Goal: Task Accomplishment & Management: Complete application form

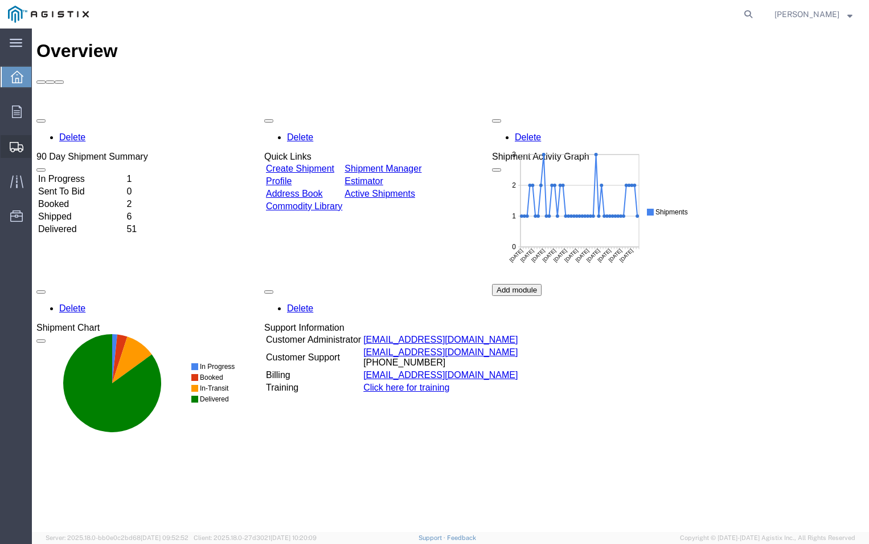
click at [0, 0] on span "Create Shipment" at bounding box center [0, 0] width 0 height 0
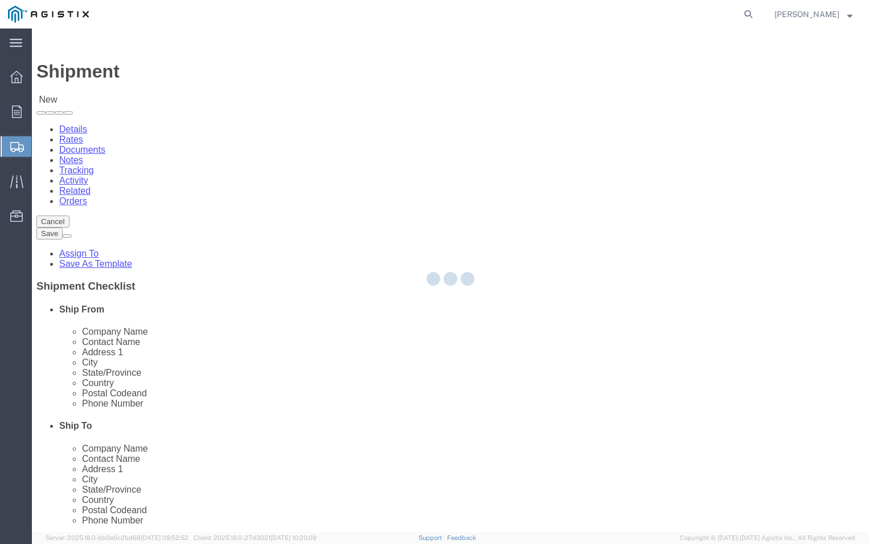
select select
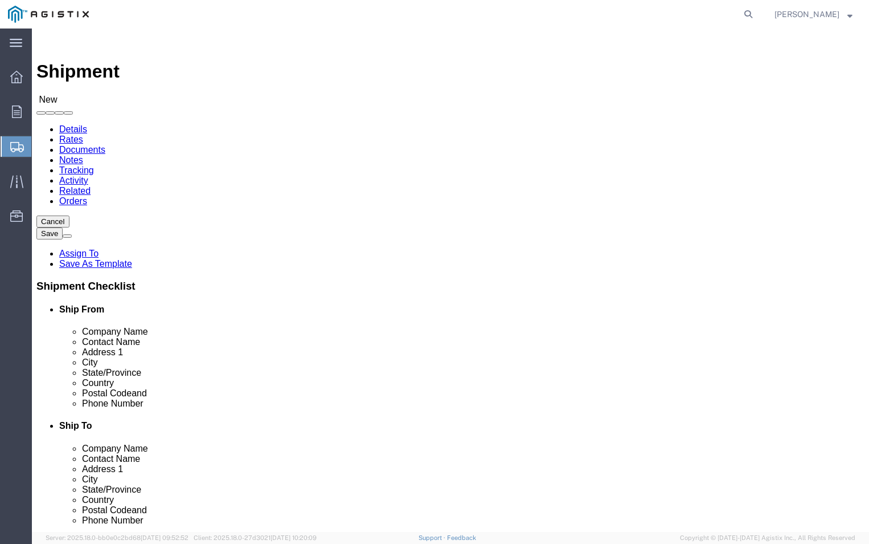
click select "Select ABB Inc PG&E"
select select "9596"
click select "Select ABB Inc PG&E"
select select
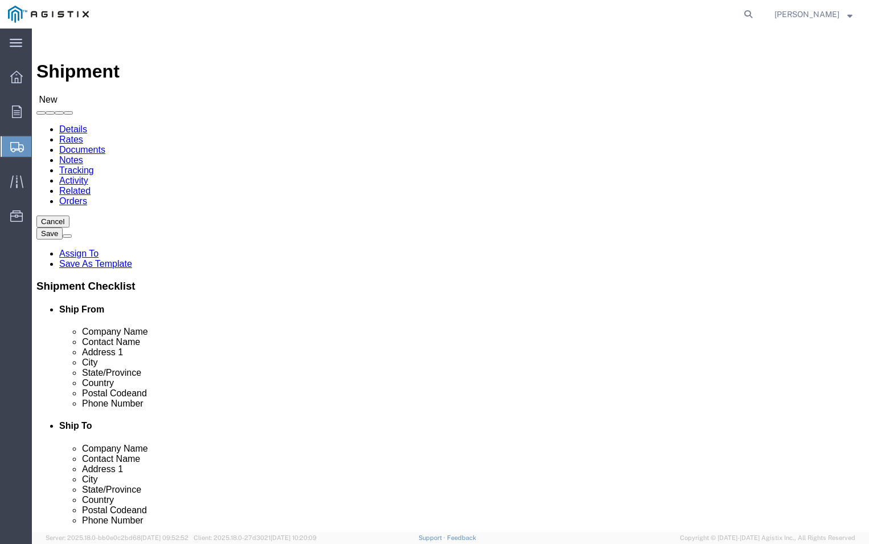
click select "Select All Others [GEOGRAPHIC_DATA] [GEOGRAPHIC_DATA] [GEOGRAPHIC_DATA] [GEOGRA…"
select select "19740"
click select "Select All Others [GEOGRAPHIC_DATA] [GEOGRAPHIC_DATA] [GEOGRAPHIC_DATA] [GEOGRA…"
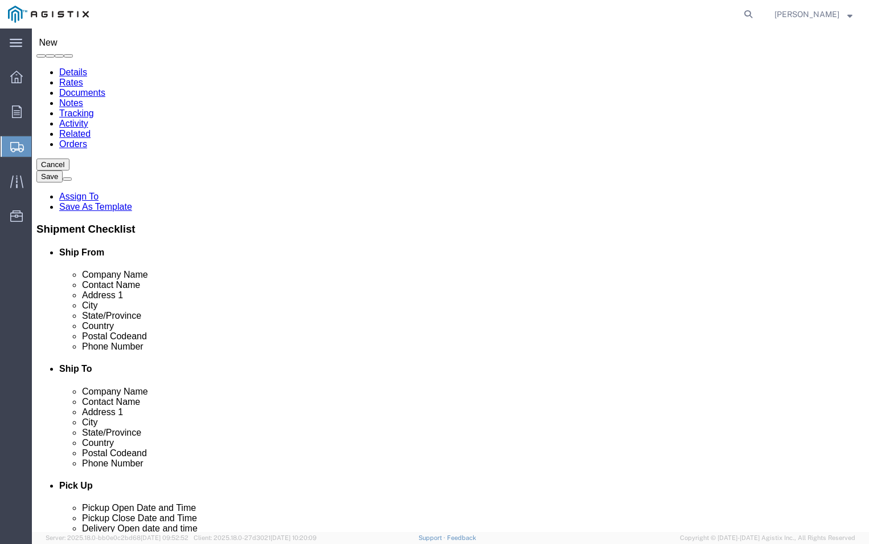
click input "text"
type input "ABB"
click p "- ABB, Inc - ([PERSON_NAME]) [STREET_ADDRESS]"
select select "NC"
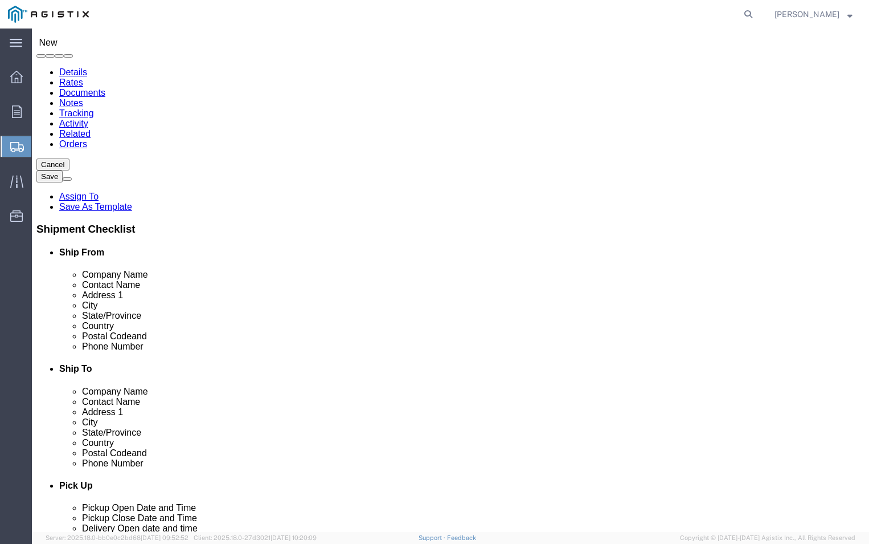
type input "ABB, Inc"
click input "text"
type input "T"
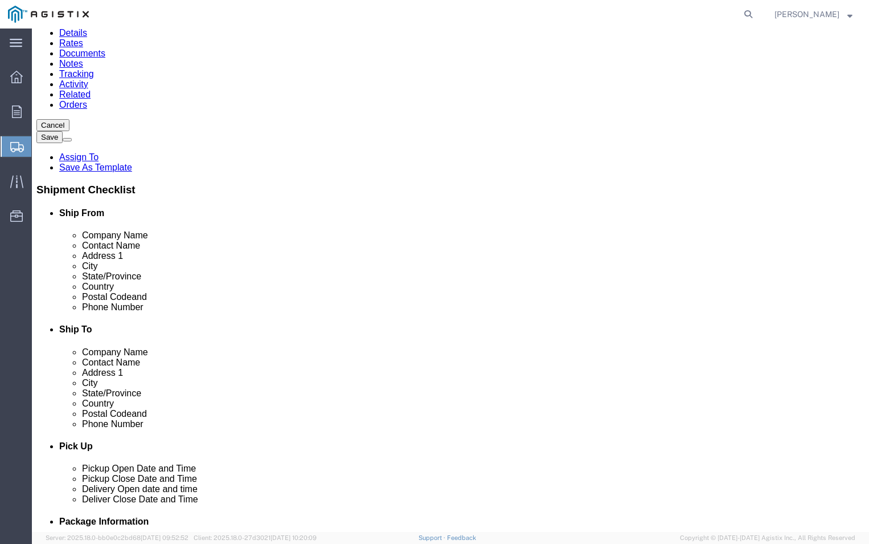
scroll to position [114, 0]
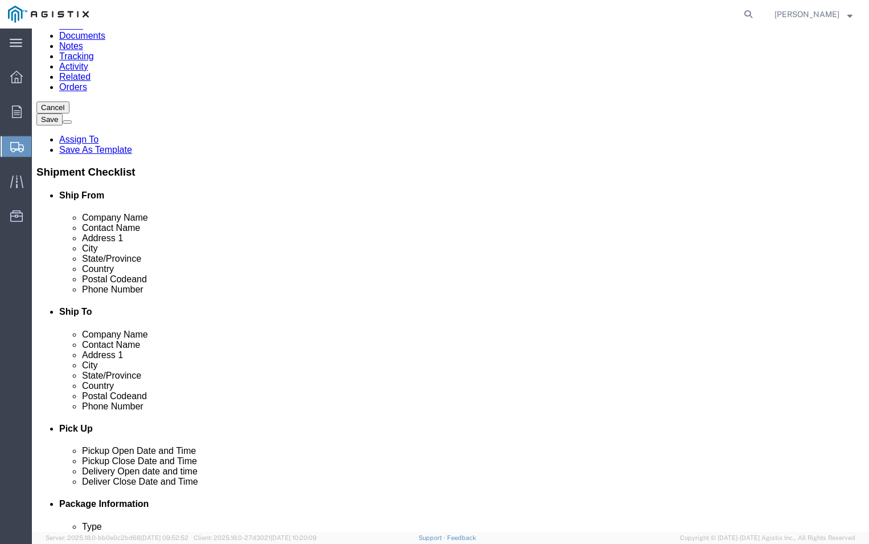
type input "[PERSON_NAME]"
click input "text"
type input "[PHONE_NUMBER]"
click input "text"
type input "[PERSON_NAME][EMAIL_ADDRESS][DOMAIN_NAME]"
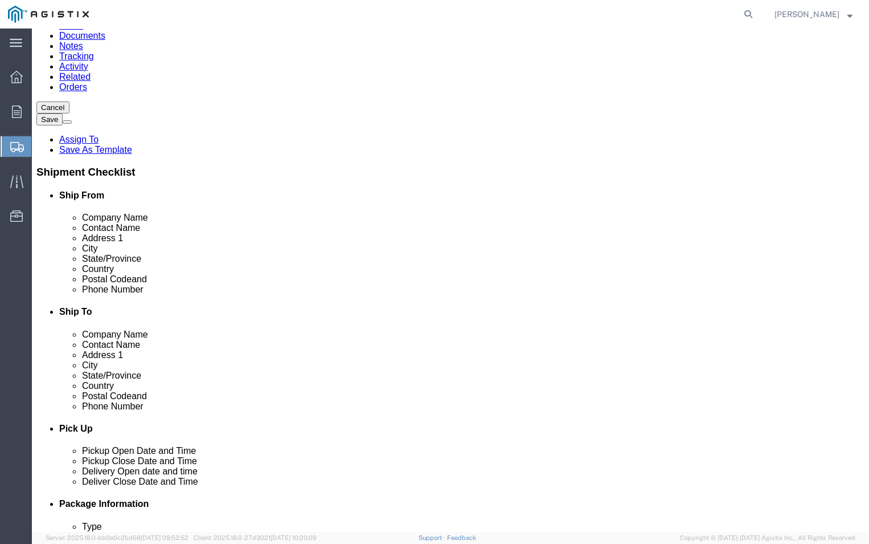
click div "Shipment Notification"
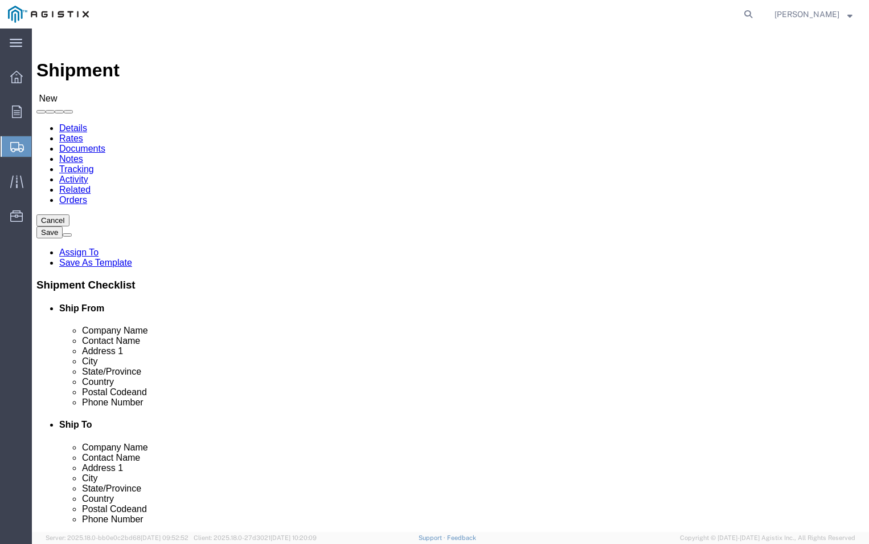
scroll to position [0, 0]
click input "text"
type input "f"
type input "PGE"
click input "text"
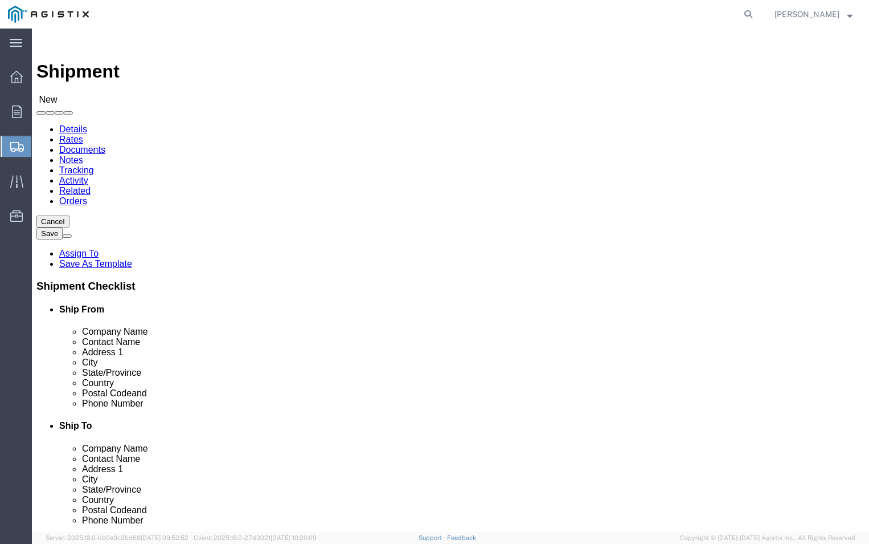
type input "FREMONT RECEIVING"
click input "text"
type input "[STREET_ADDRESS][PERSON_NAME]"
click input "text"
type input "FREMONT"
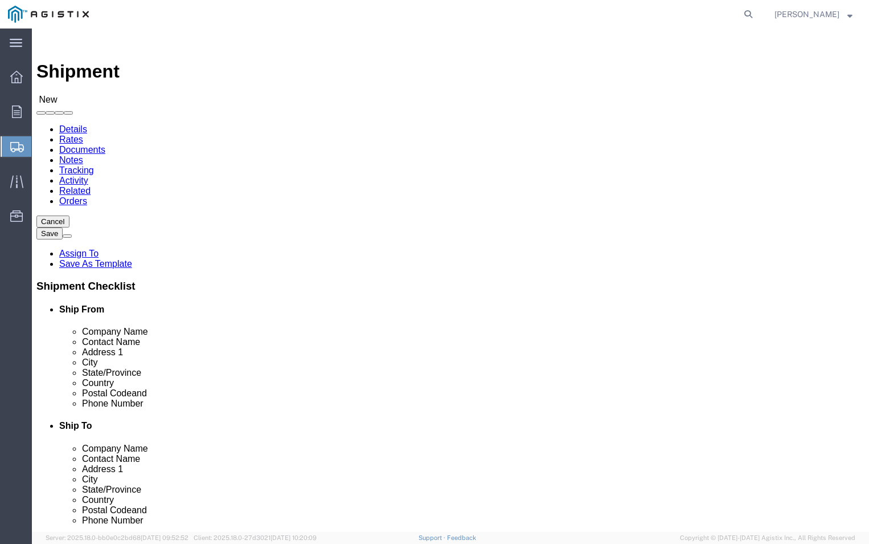
click label "Address 2"
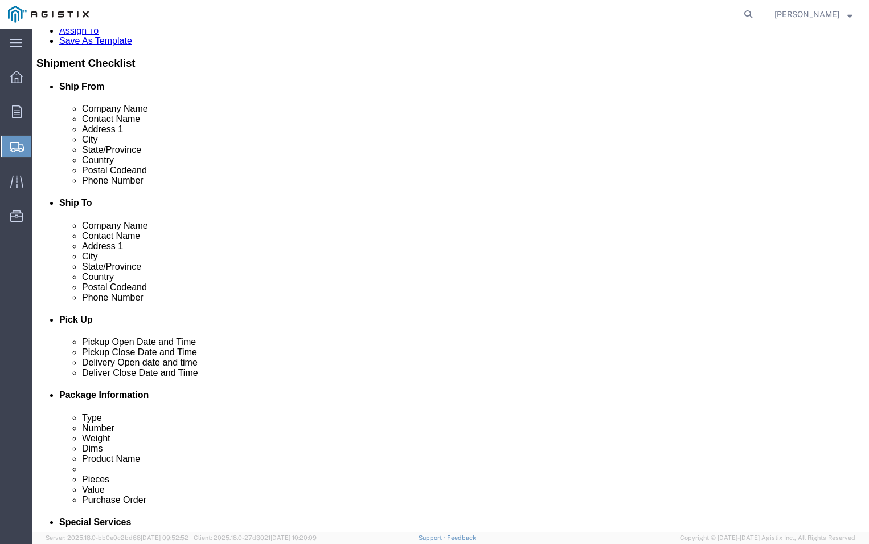
scroll to position [228, 0]
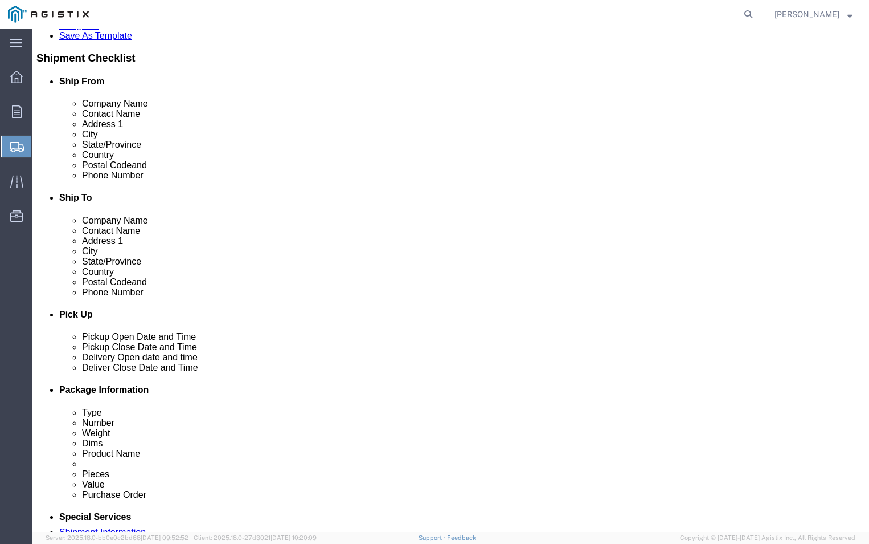
click input "Postal Code"
type input "94538"
click input "text"
type input "2"
type input "[PHONE_NUMBER]"
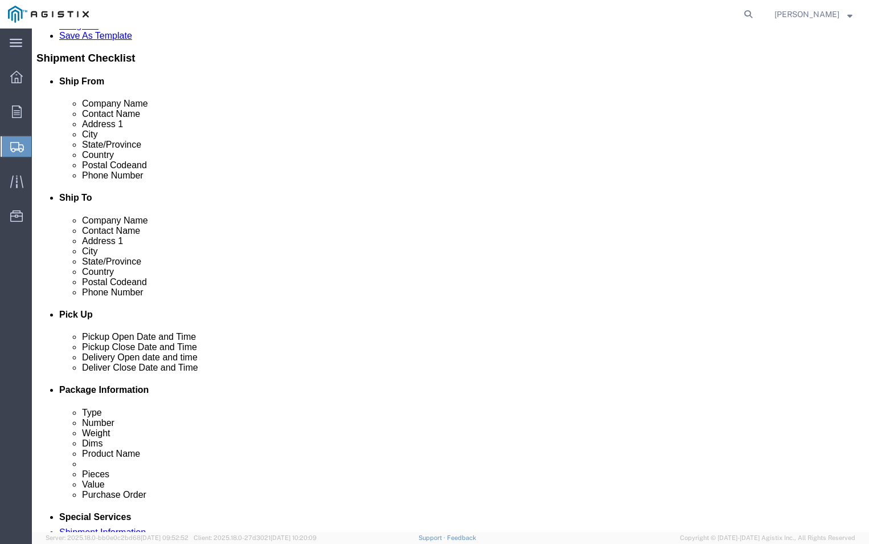
click input "text"
type input "[PERSON_NAME][EMAIL_ADDRESS][DOMAIN_NAME]"
click label
click input "checkbox"
checkbox input "false"
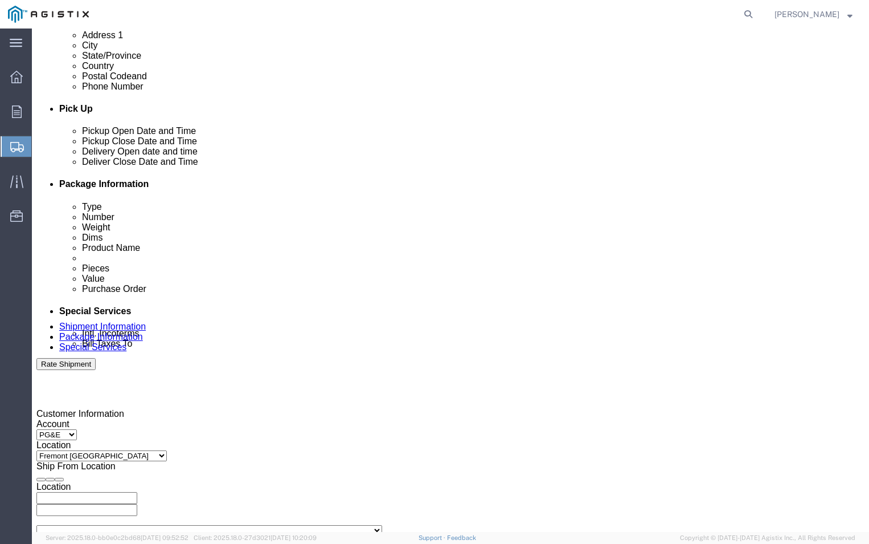
scroll to position [456, 0]
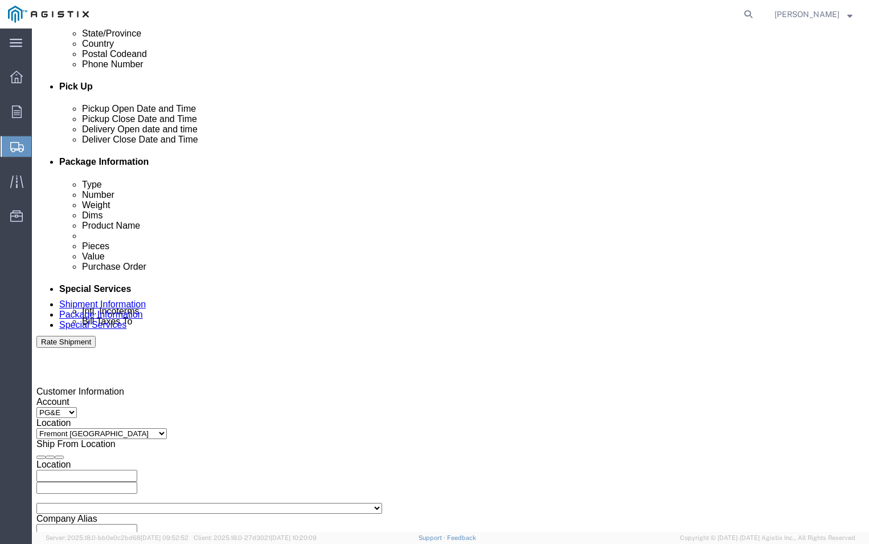
click div "[DATE] 1:00 PM"
click button "Apply"
click div "[DATE] 2:00 PM"
click input "2:00 PM"
type input "4:00 PM"
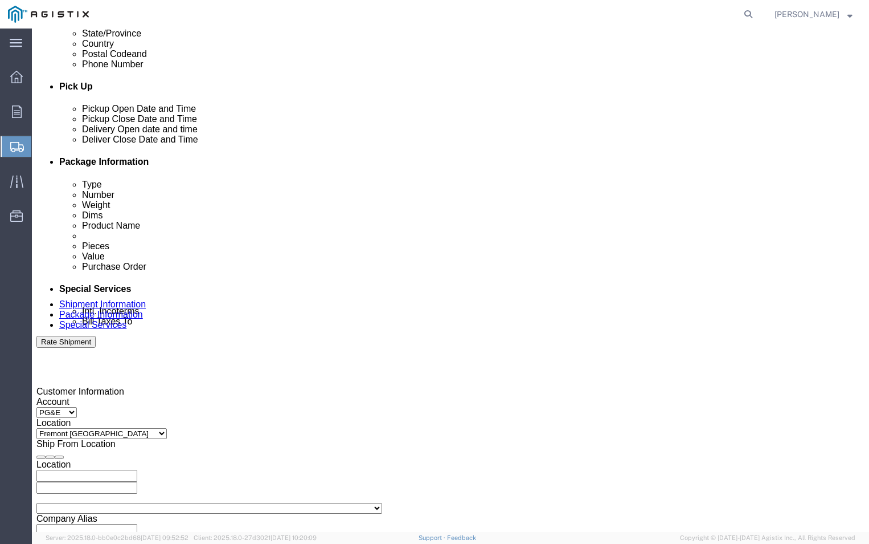
click button "Apply"
click div
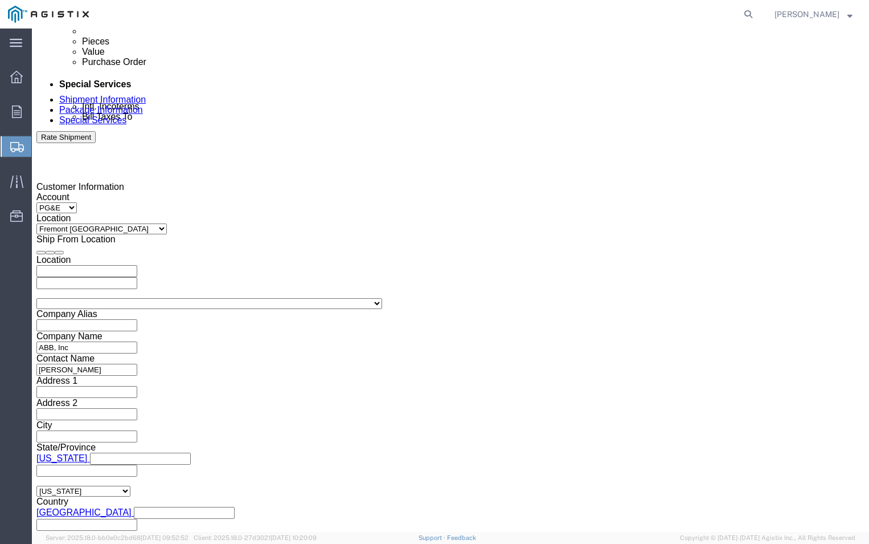
click input "5:00 PM"
click input "9:00 PM"
type input "9:00 AM"
click button "Apply"
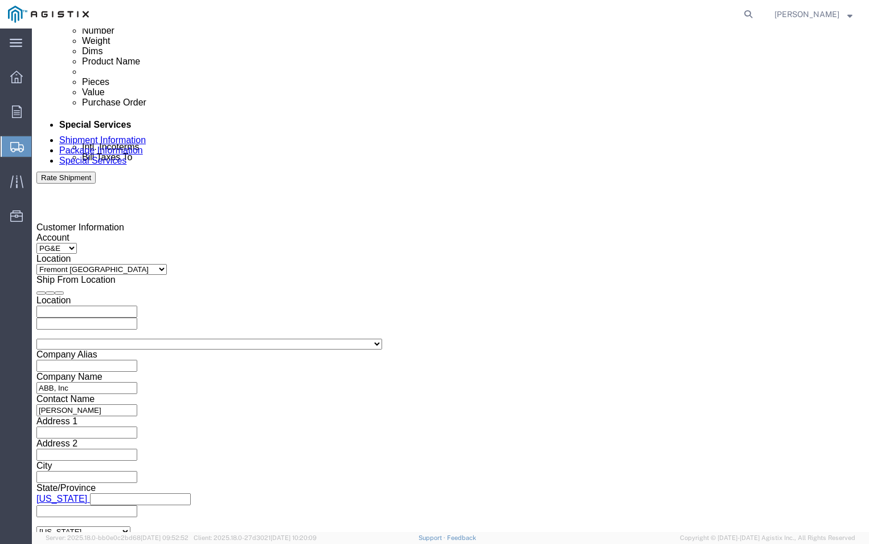
scroll to position [546, 0]
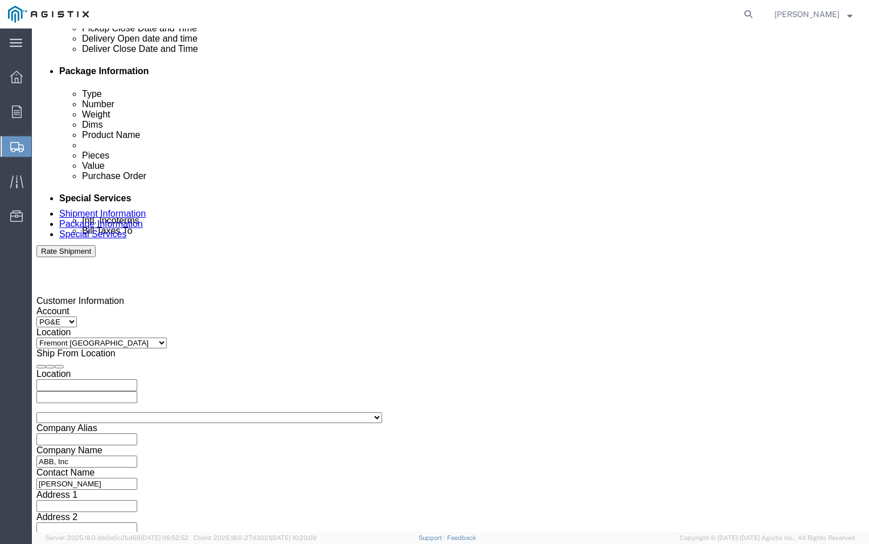
click icon
click div
click input "10:00 AM"
click input "2:00 AM"
type input "2:00 PM"
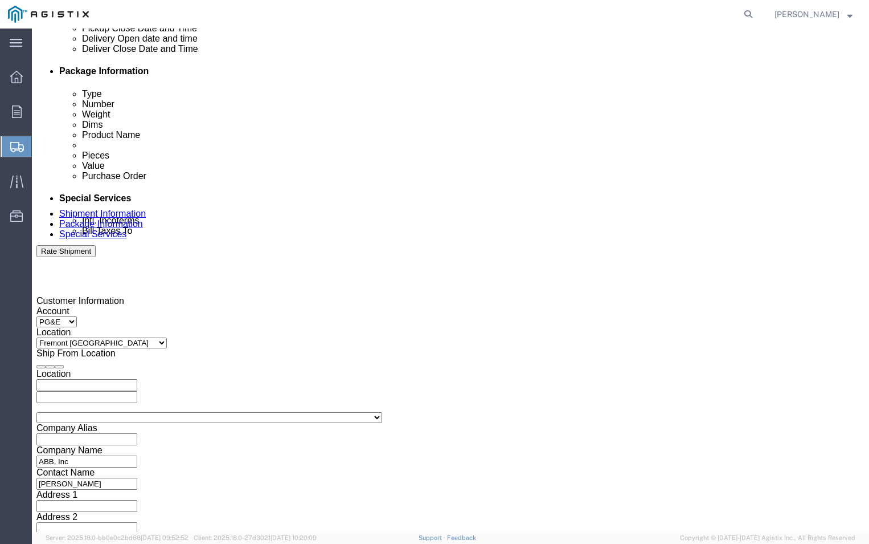
click button "Apply"
click input "text"
type input "3501385080"
click select "Select Account Type Activity ID Airline Appointment Number ASN Batch Request # …"
select select "PURCHORD"
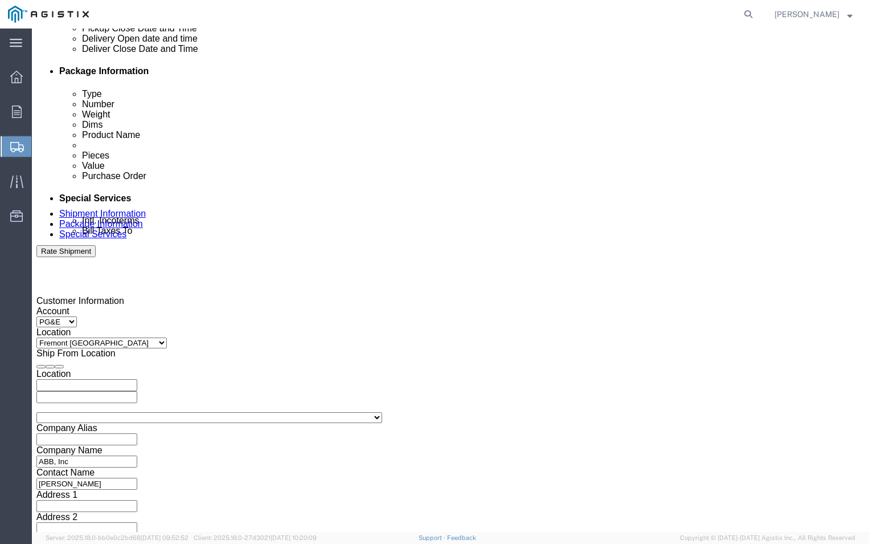
click select "Select Account Type Activity ID Airline Appointment Number ASN Batch Request # …"
click input "text"
type input "3501388822"
click div "Shipping Mode (Optional)"
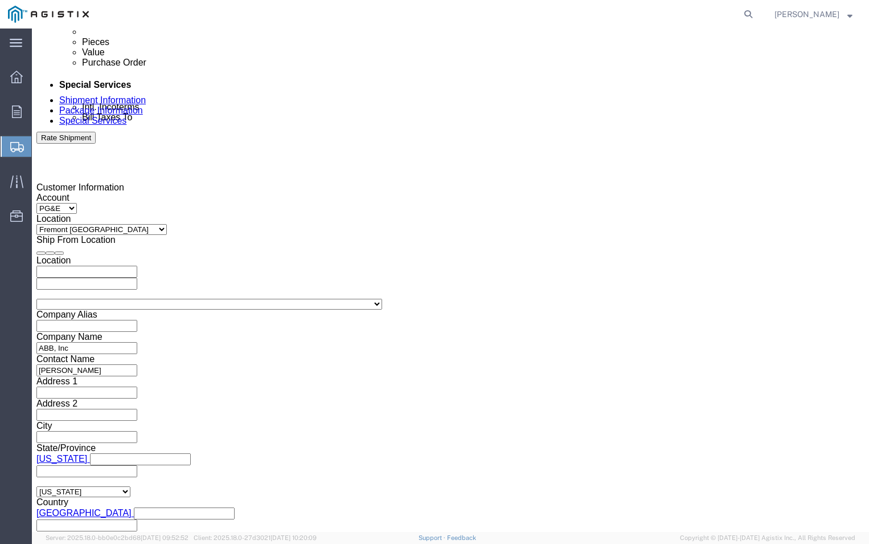
scroll to position [660, 0]
click select "Select Air Less than Truckload Multi-Leg Ocean Freight Rail Small Parcel Truckl…"
select select "LTL"
click select "Select Air Less than Truckload Multi-Leg Ocean Freight Rail Small Parcel Truckl…"
click button "Continue"
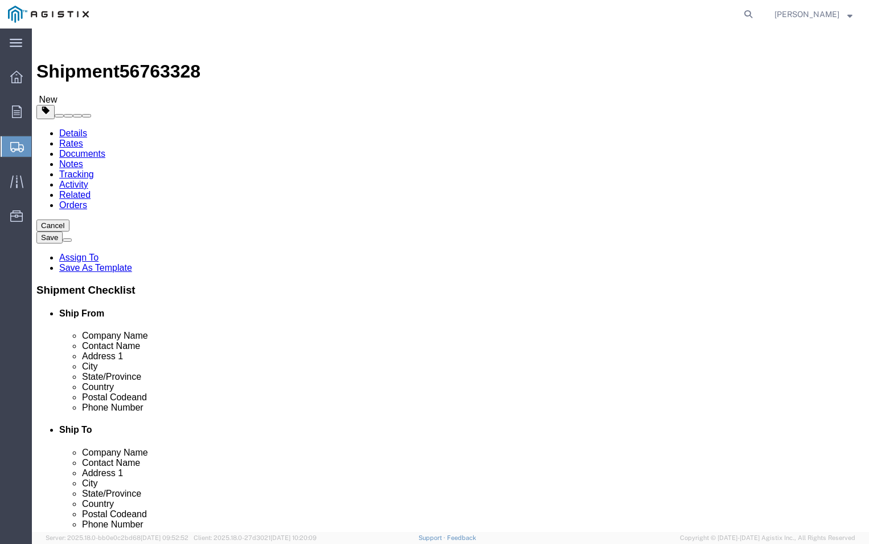
click select "Select Bulk Bundle(s) Cardboard Box(es) Carton(s) Crate(s) Drum(s) (Fiberboard)…"
select select "CRAT"
click select "Select Bulk Bundle(s) Cardboard Box(es) Carton(s) Crate(s) Drum(s) (Fiberboard)…"
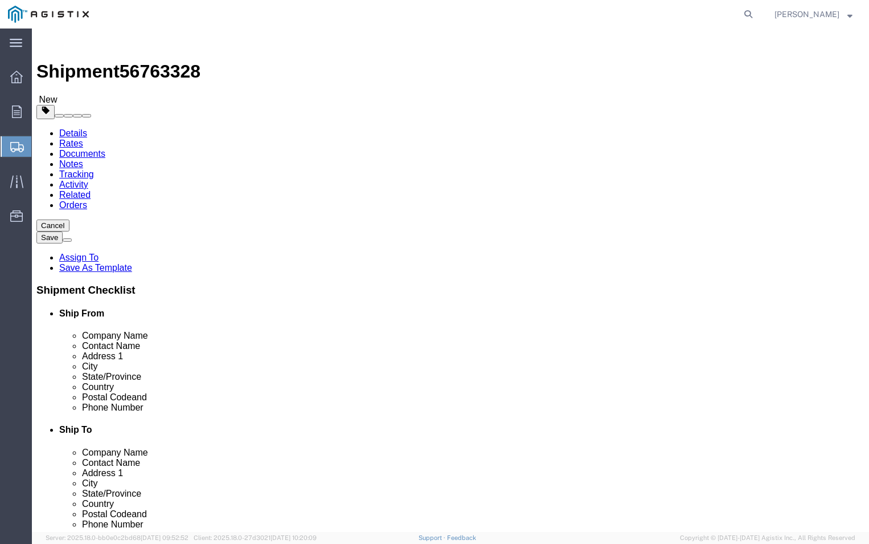
click input "1"
type input "2"
click input "text"
type input "28"
click input "text"
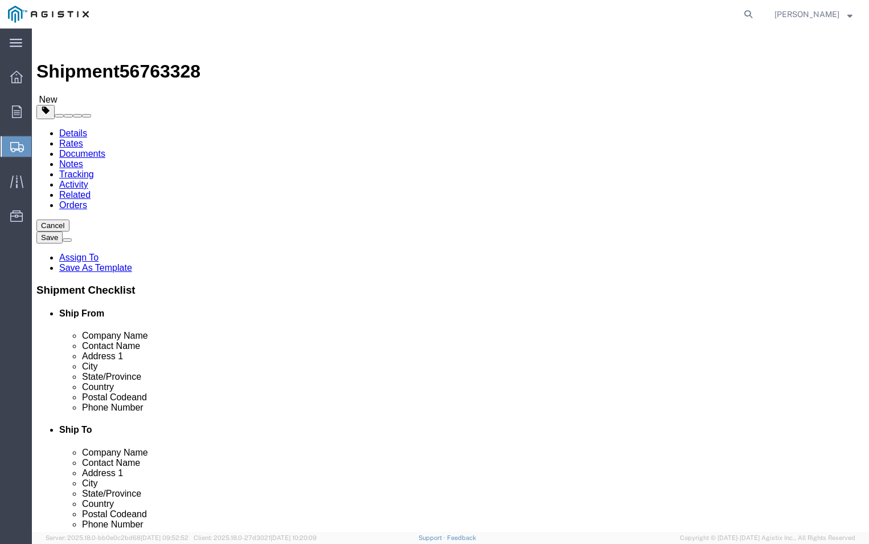
type input "29"
click input "text"
type input "29"
click ul
click input "0.00"
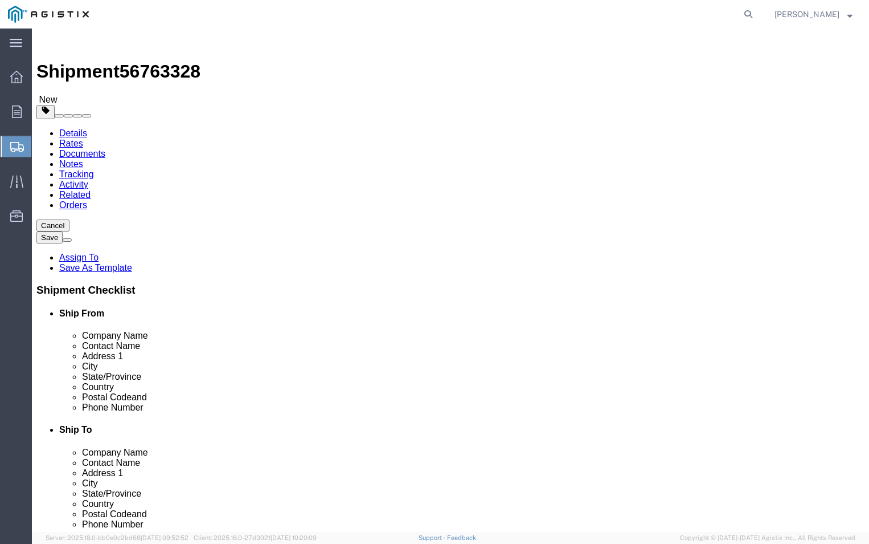
type input "0"
type input "500"
click ul
click select "Select Bulk Bundle(s) Cardboard Box(es) Carton(s) Crate(s) Drum(s) (Fiberboard)…"
click div "2 x Crate(s) Package Type Select Bulk Bundle(s) Cardboard Box(es) Carton(s) Cra…"
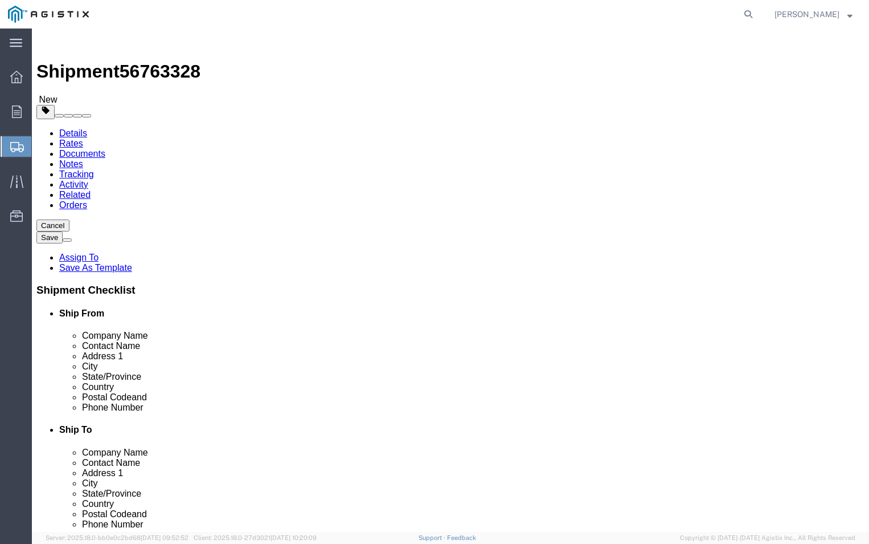
click input "2"
type input "1"
click div "1 x Crate(s) Package Type Select Bulk Bundle(s) Cardboard Box(es) Carton(s) Cra…"
click input "500"
type input "5"
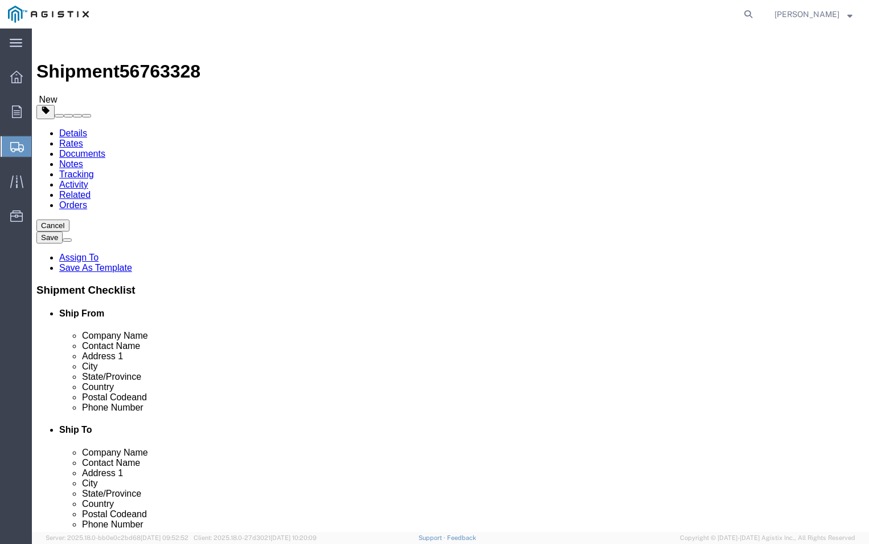
type input "168"
click div "1 x Crate(s) Package Type Select Bulk Bundle(s) Cardboard Box(es) Carton(s) Cra…"
click link "Add Content"
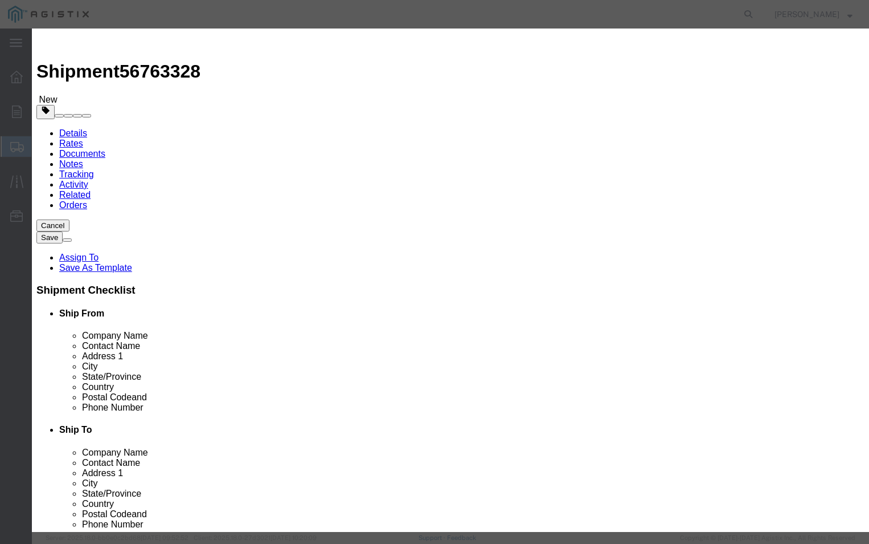
click input "text"
type input "E-PGEM250102"
click input "0"
type input "1"
click select "Select Bag Barrels 100Board Feet Bottle Box Blister Pack Carats Can Capsule Car…"
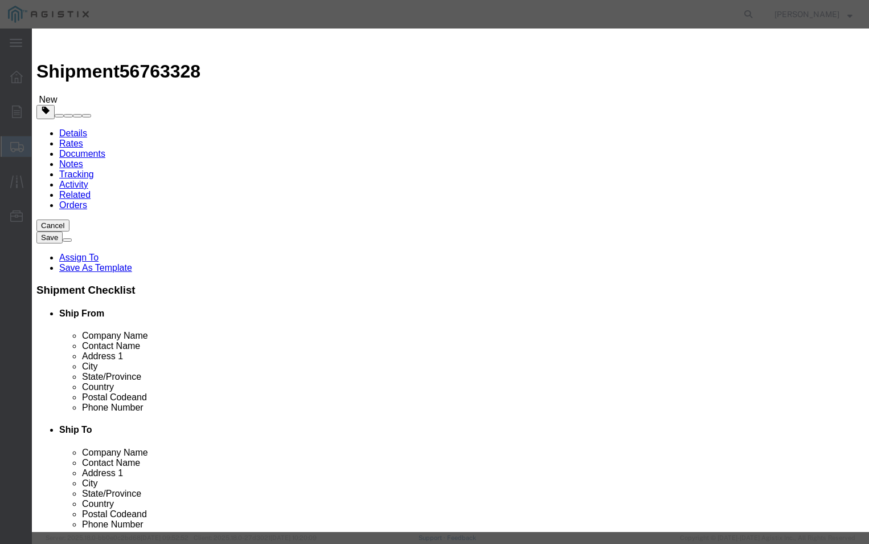
click input "text"
type input "500"
click select "Select 50 55 60 65 70 85 92.5 100 125 175 250 300 400"
select select "70"
click select "Select 50 55 60 65 70 85 92.5 100 125 175 250 300 400"
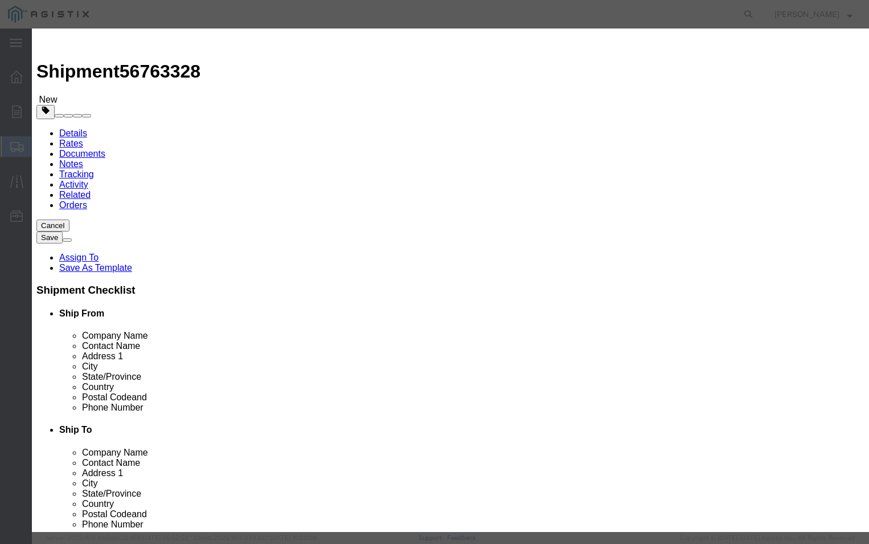
click input "text"
click textarea
type textarea "Please call [PHONE_NUMBER] before delivery"
click button "Save & Close"
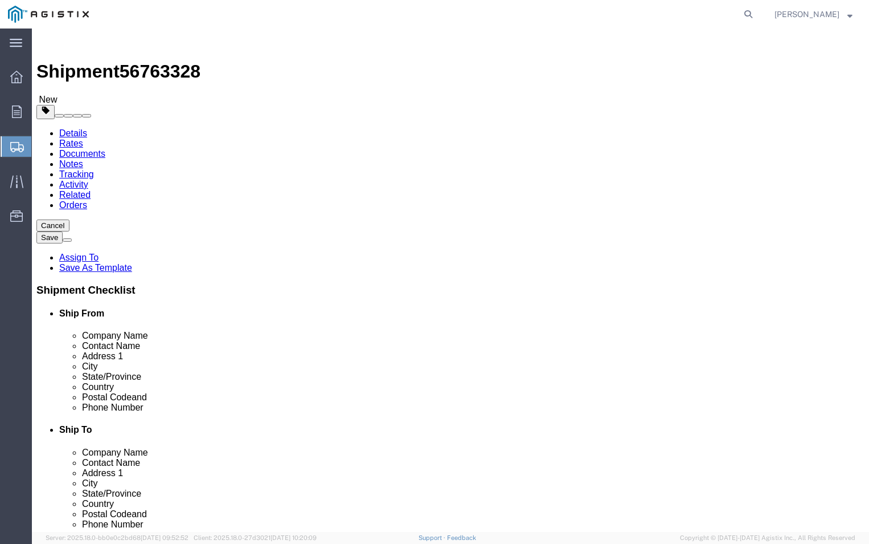
click link "Add Package"
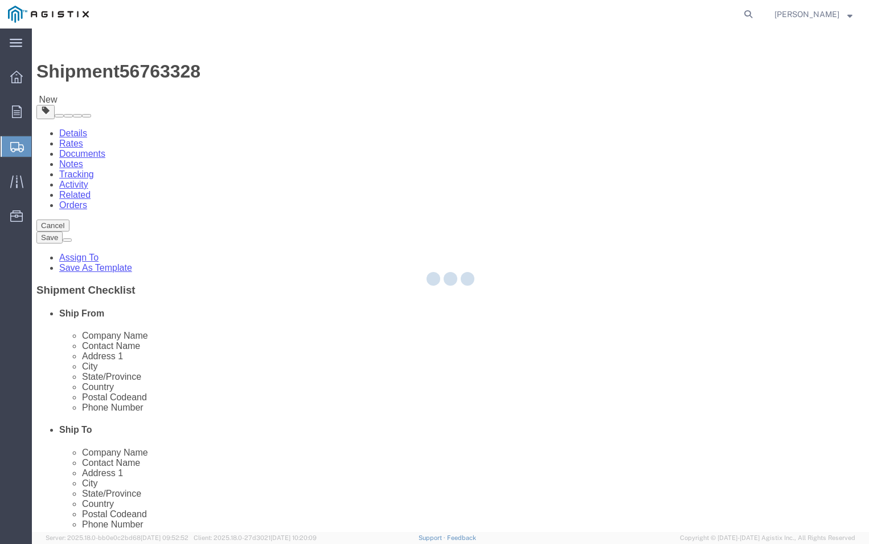
select select "CRAT"
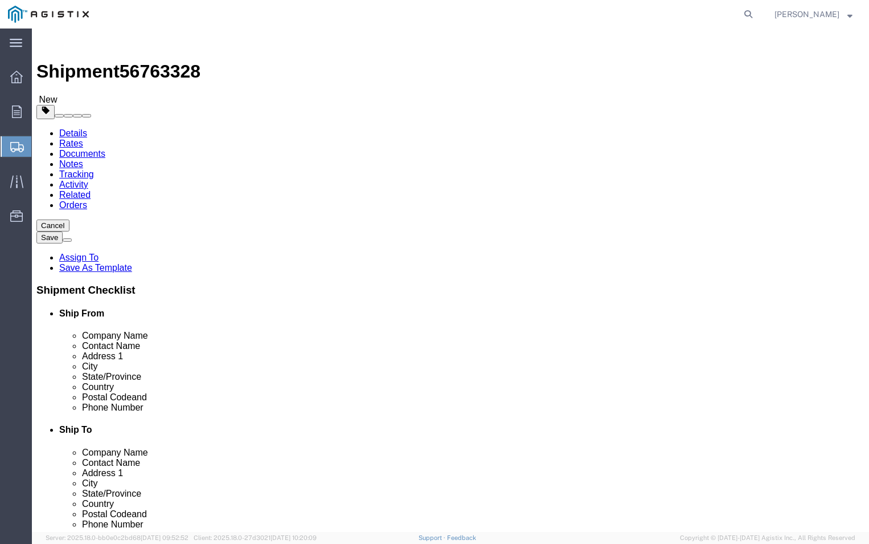
click select "Select Bulk Bundle(s) Cardboard Box(es) Carton(s) Crate(s) Drum(s) (Fiberboard)…"
select select "CRAT"
click select "Select Bulk Bundle(s) Cardboard Box(es) Carton(s) Crate(s) Drum(s) (Fiberboard)…"
click input "text"
click input "1"
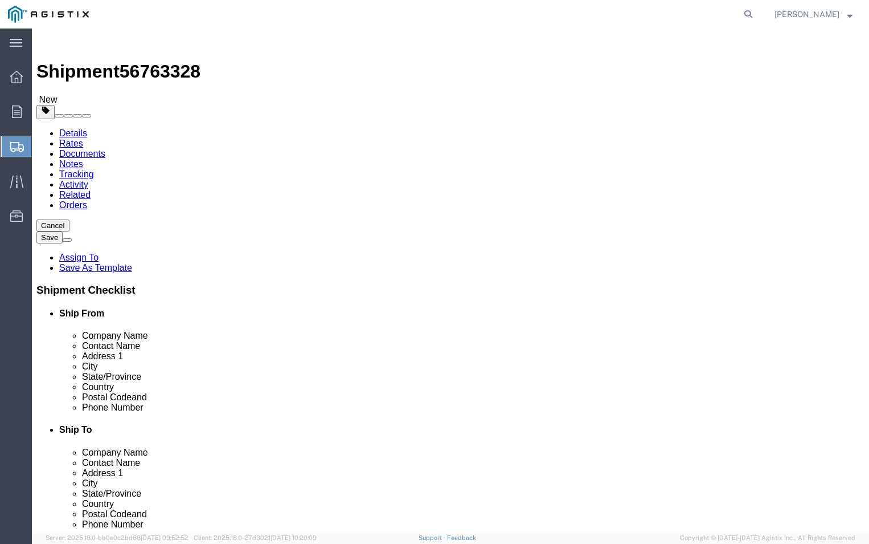
type input "2"
click input "text"
type input "28"
click input "text"
type input "29"
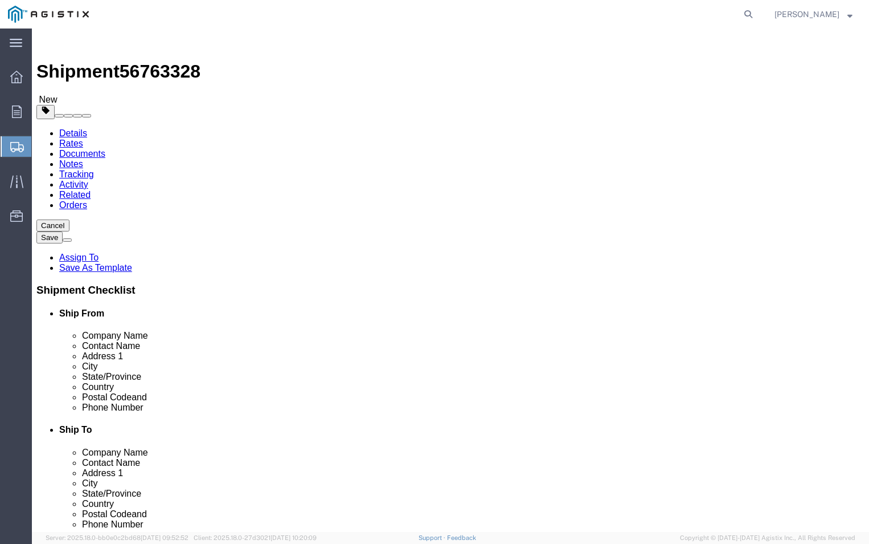
click input "text"
type input "29"
click ul
click input "0.00"
type input "0"
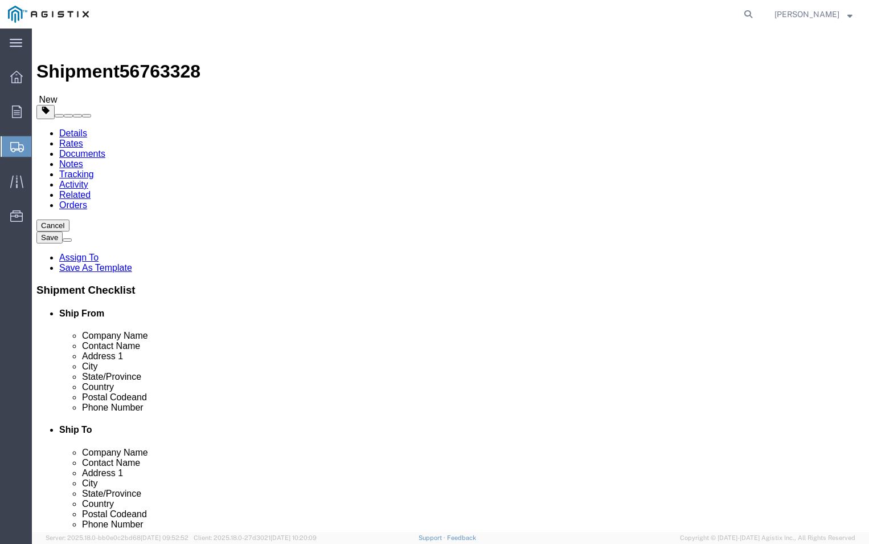
type input "332"
click ul
click link "Add Content"
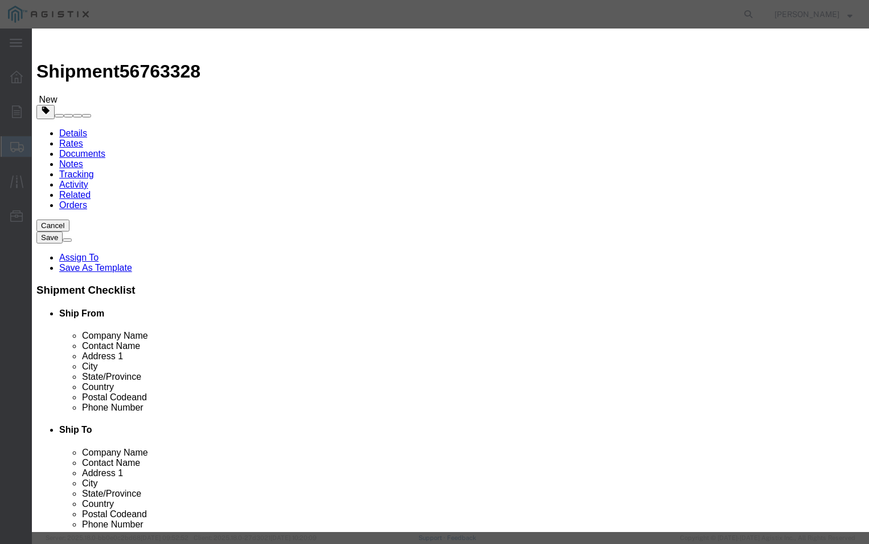
click input "text"
type input "e"
type input "E-PGEM250078"
click input "0"
type input "2"
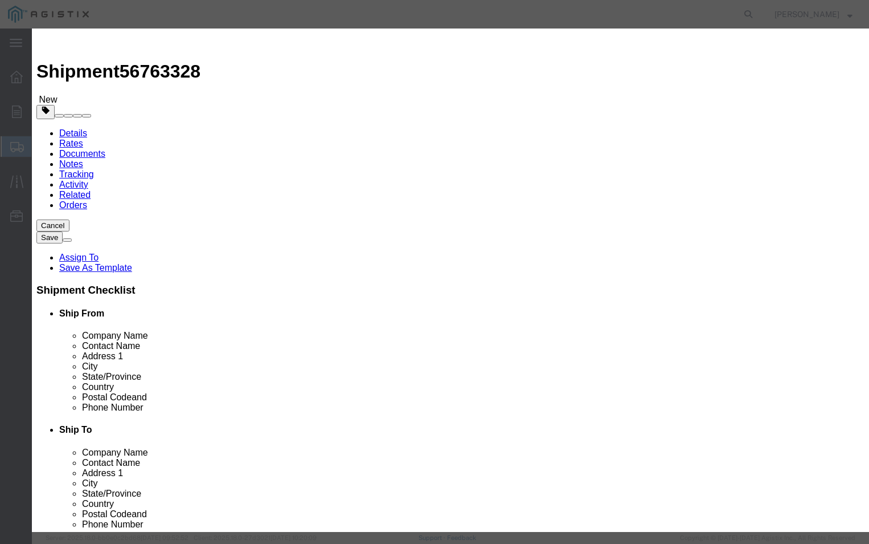
click div
click input "text"
type input "1000"
click select "Select 50 55 60 65 70 85 92.5 100 125 175 250 300 400"
select select "70"
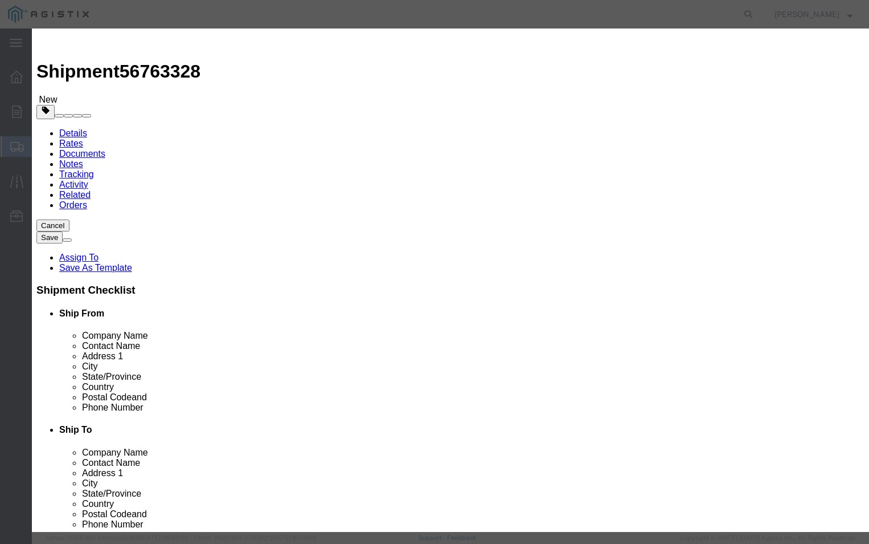
click select "Select 50 55 60 65 70 85 92.5 100 125 175 250 300 400"
click textarea
type textarea "PLEASE CALL [PHONE_NUMBER]"
click input "text"
click button "Save & Close"
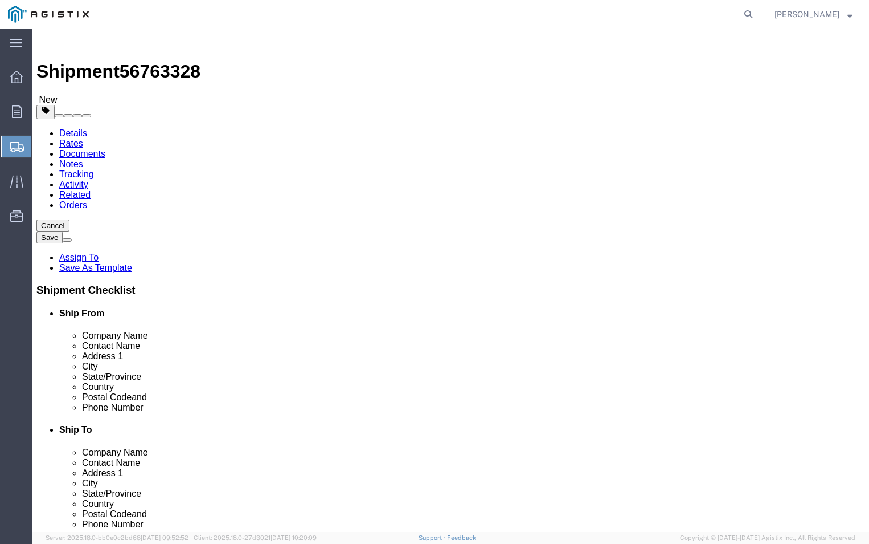
scroll to position [95, 0]
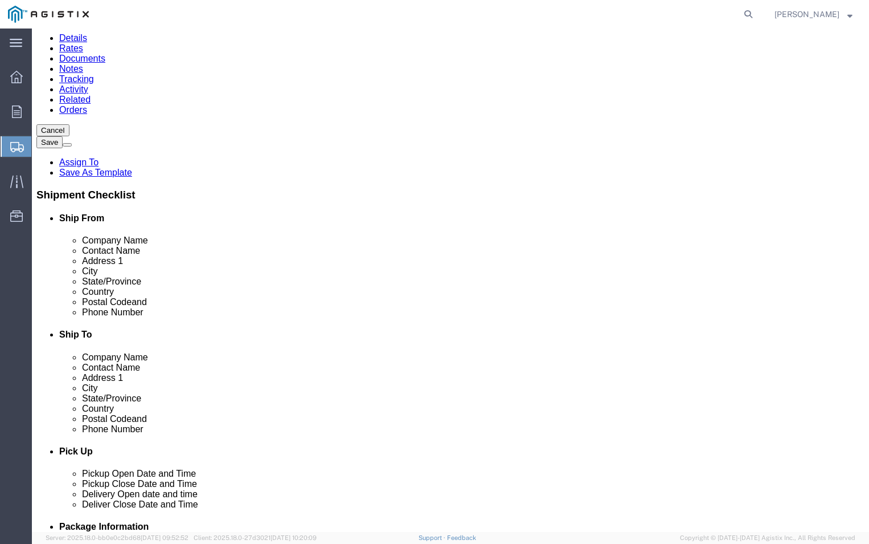
click button "Rate Shipment"
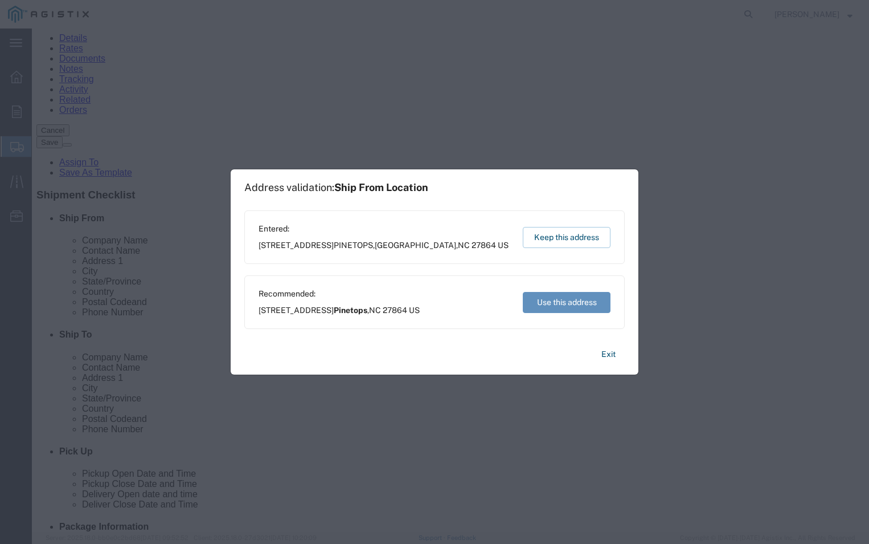
click at [550, 305] on button "Use this address" at bounding box center [567, 302] width 88 height 21
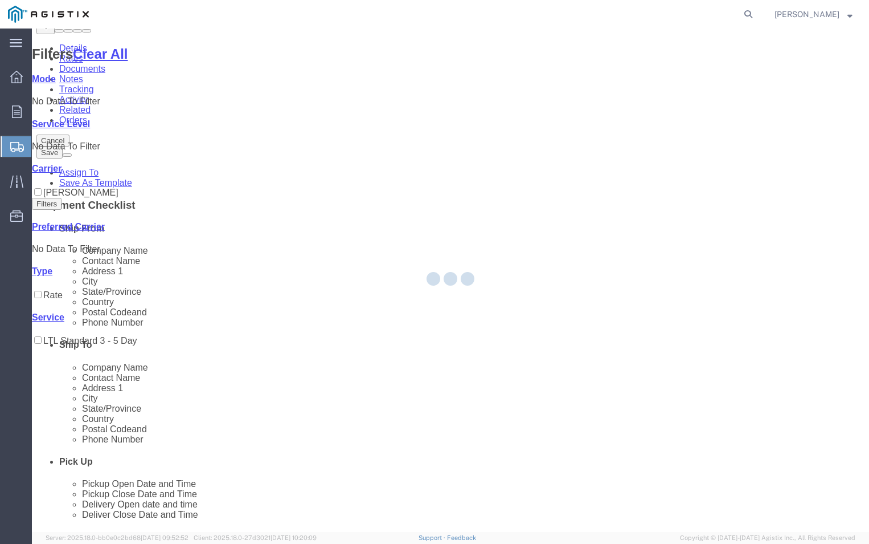
scroll to position [0, 0]
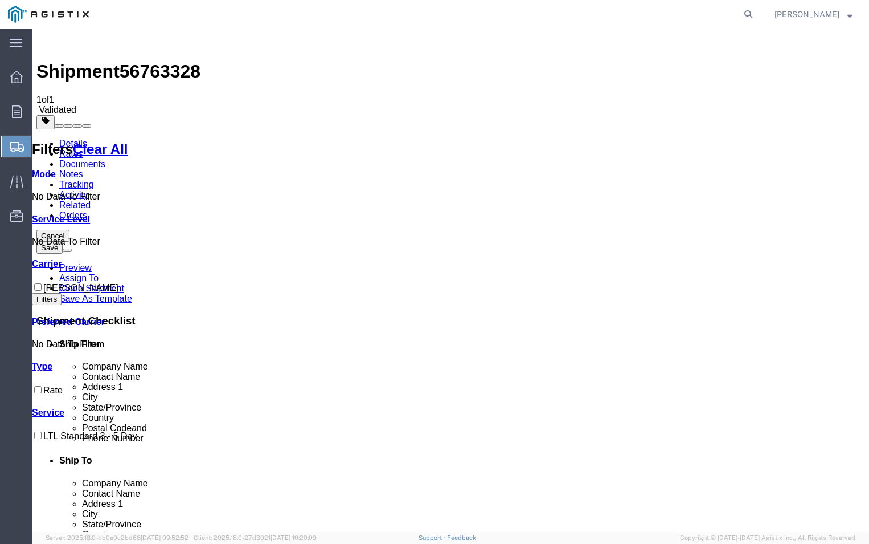
checkbox input "true"
